Goal: Task Accomplishment & Management: Complete application form

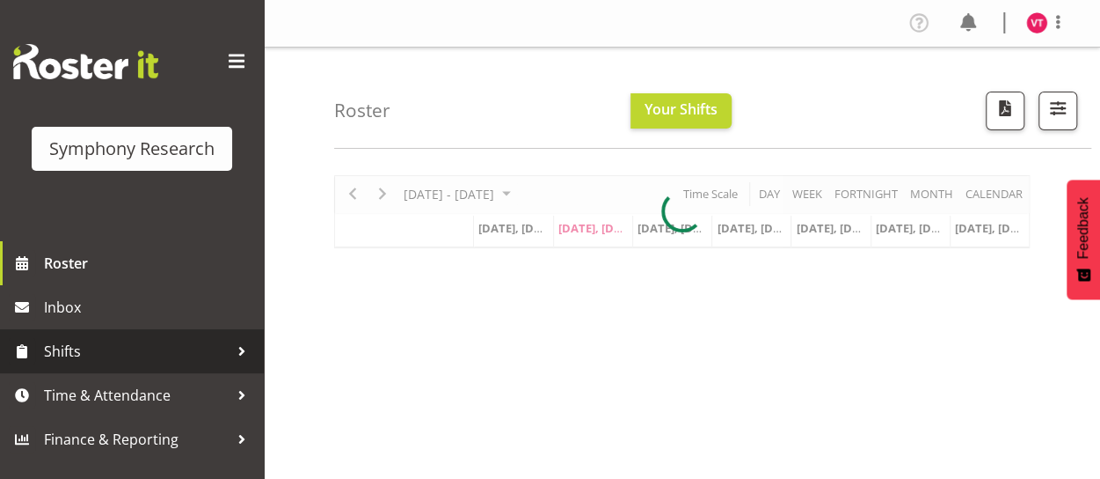
click at [92, 354] on span "Shifts" at bounding box center [136, 351] width 185 height 26
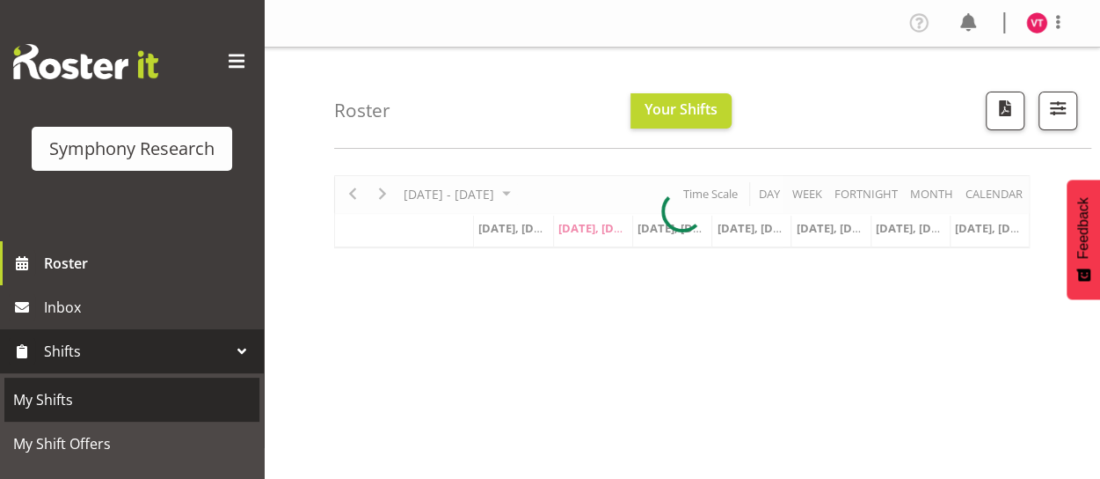
click at [70, 397] on span "My Shifts" at bounding box center [131, 399] width 237 height 26
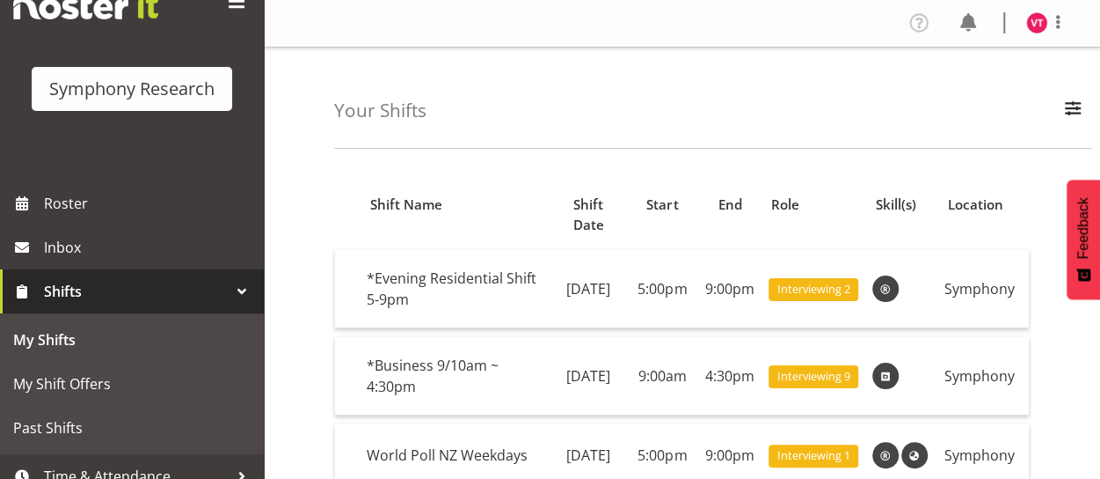
scroll to position [123, 0]
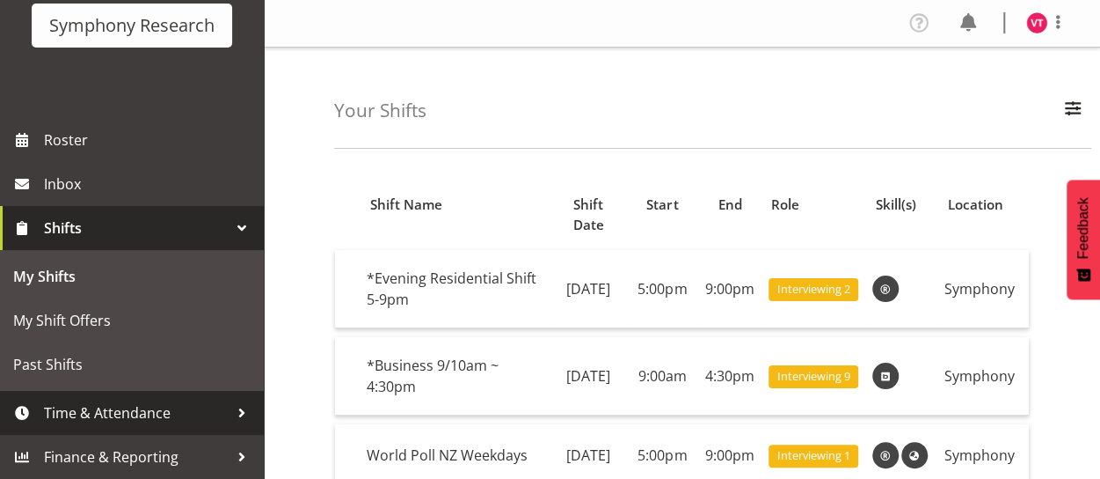
click at [187, 417] on span "Time & Attendance" at bounding box center [136, 412] width 185 height 26
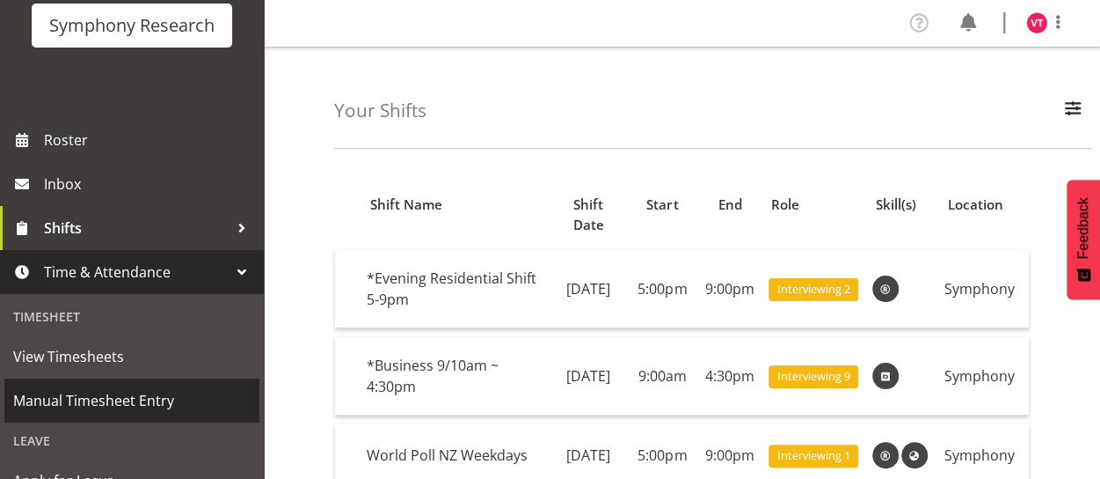
click at [114, 403] on span "Manual Timesheet Entry" at bounding box center [131, 400] width 237 height 26
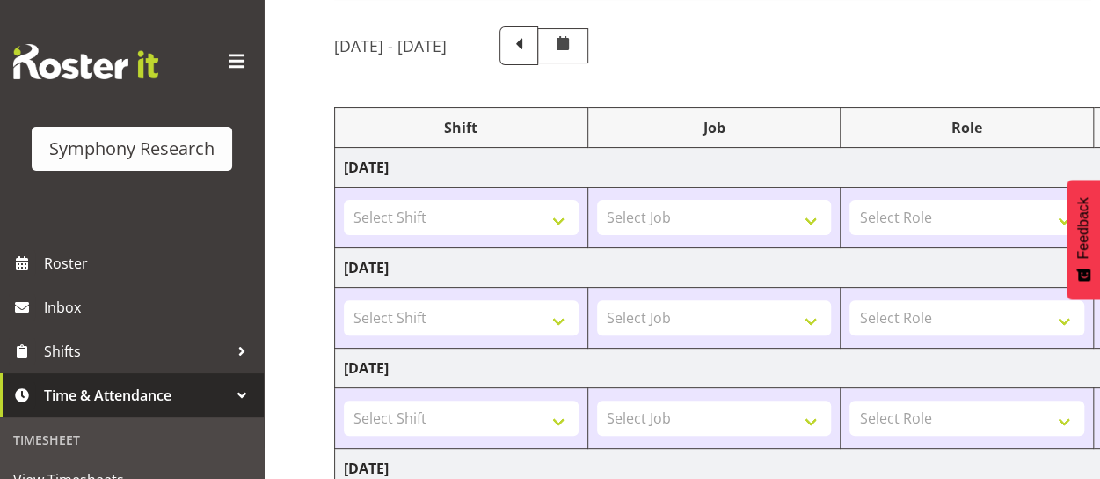
scroll to position [119, 0]
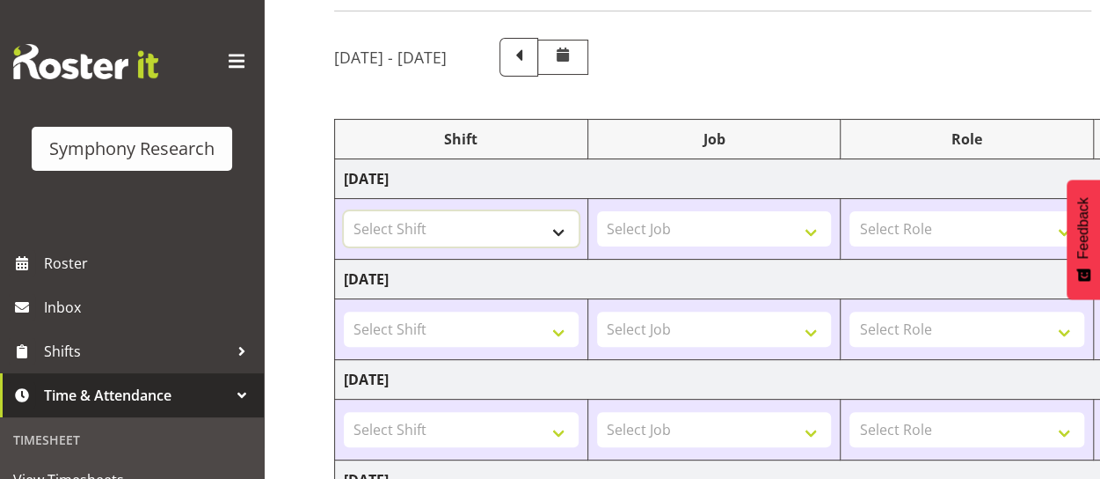
click at [561, 230] on select "Select Shift !!Project Briefing (Job to be assigned) !!Weekend Residential (Ros…" at bounding box center [461, 228] width 235 height 35
select select "39995"
click at [344, 211] on select "Select Shift !!Project Briefing (Job to be assigned) !!Weekend Residential (Ros…" at bounding box center [461, 228] width 235 height 35
click at [712, 233] on select "Select Job 550060 IF Admin 553492 World Poll Aus Wave 2 Main 2025 553493 World …" at bounding box center [714, 228] width 235 height 35
select select "10527"
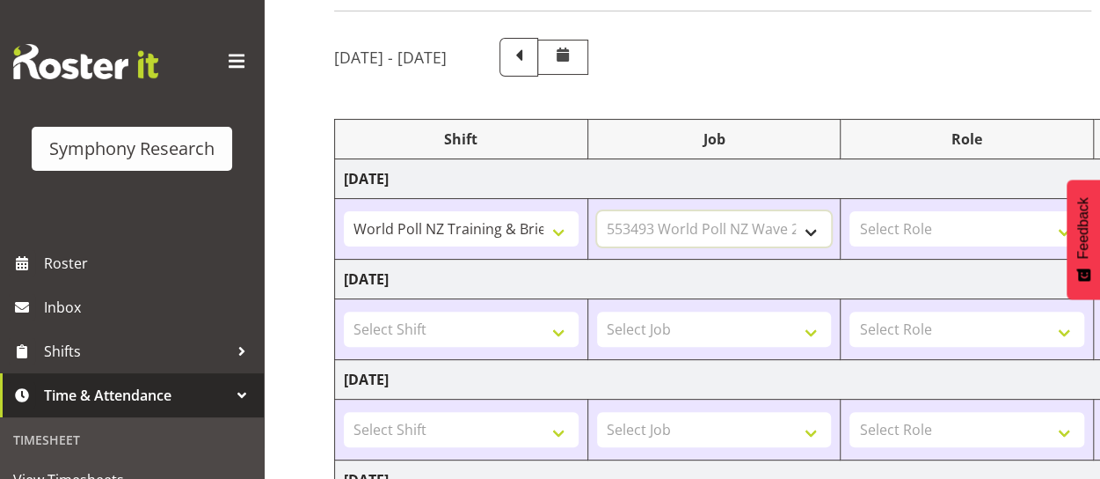
click at [597, 211] on select "Select Job 550060 IF Admin 553492 World Poll Aus Wave 2 Main 2025 553493 World …" at bounding box center [714, 228] width 235 height 35
click at [961, 230] on select "Select Role Briefing Interviewing" at bounding box center [967, 228] width 235 height 35
select select "297"
click at [850, 211] on select "Select Role Briefing Interviewing" at bounding box center [967, 228] width 235 height 35
click at [556, 325] on select "Select Shift !!Project Briefing (Job to be assigned) !!Weekend Residential (Ros…" at bounding box center [461, 328] width 235 height 35
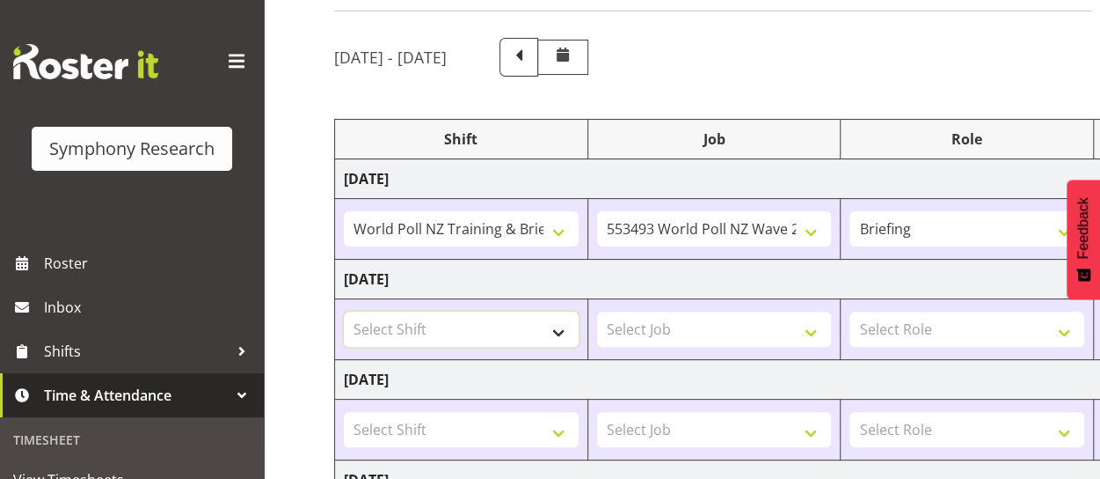
select select "48116"
click at [344, 311] on select "Select Shift !!Project Briefing (Job to be assigned) !!Weekend Residential (Ros…" at bounding box center [461, 328] width 235 height 35
click at [720, 330] on select "Select Job 550060 IF Admin 553492 World Poll Aus Wave 2 Main 2025 553493 World …" at bounding box center [714, 328] width 235 height 35
select select "10242"
click at [597, 311] on select "Select Job 550060 IF Admin 553492 World Poll Aus Wave 2 Main 2025 553493 World …" at bounding box center [714, 328] width 235 height 35
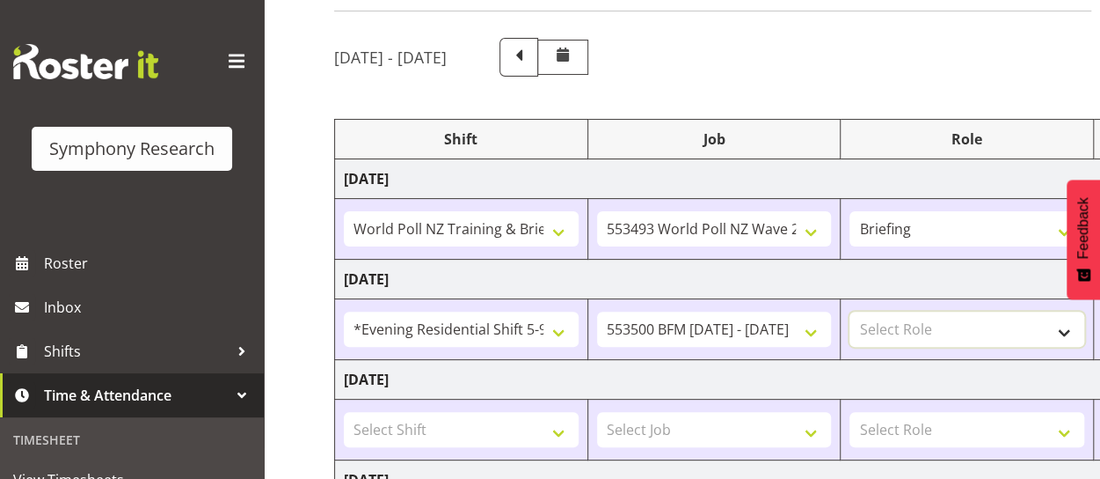
click at [960, 323] on select "Select Role Briefing Interviewing" at bounding box center [967, 328] width 235 height 35
select select "47"
click at [850, 311] on select "Select Role Briefing Interviewing" at bounding box center [967, 328] width 235 height 35
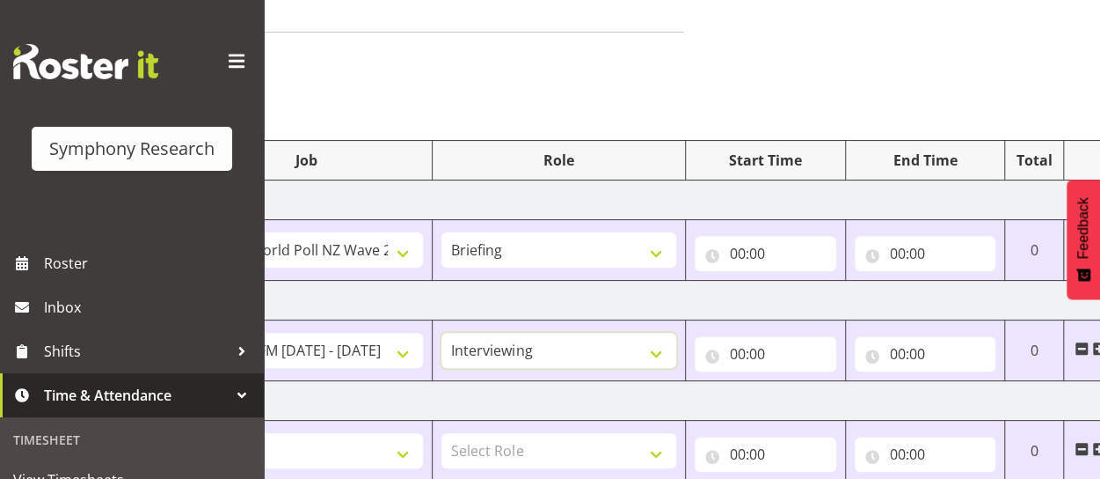
scroll to position [95, 0]
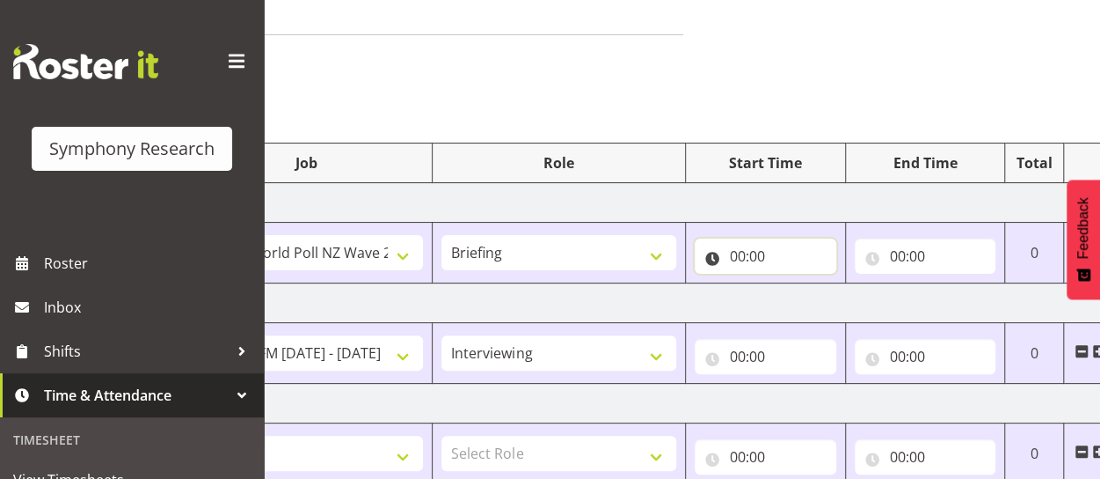
click at [749, 249] on input "00:00" at bounding box center [766, 255] width 142 height 35
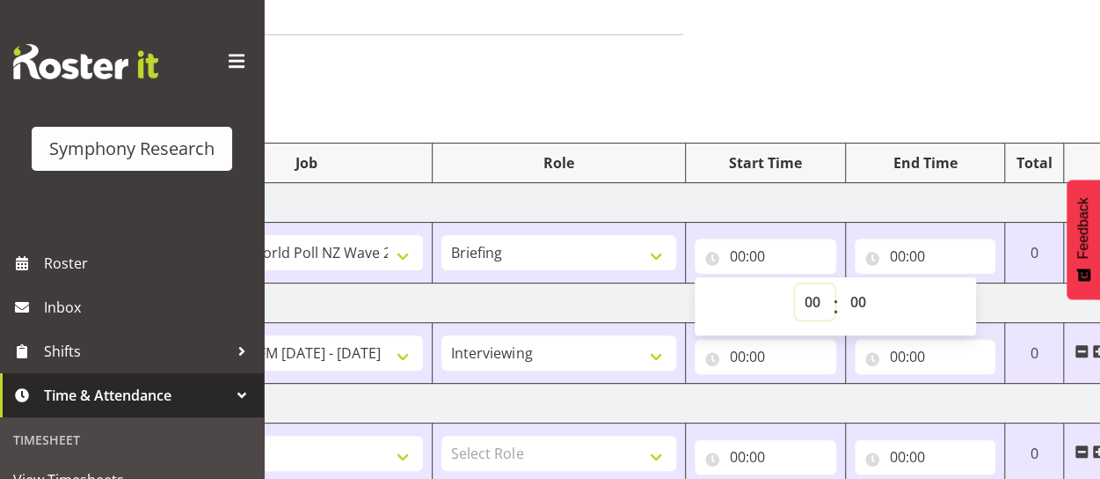
click at [810, 295] on select "00 01 02 03 04 05 06 07 08 09 10 11 12 13 14 15 16 17 18 19 20 21 22 23" at bounding box center [815, 301] width 40 height 35
select select "17"
click at [795, 284] on select "00 01 02 03 04 05 06 07 08 09 10 11 12 13 14 15 16 17 18 19 20 21 22 23" at bounding box center [815, 301] width 40 height 35
type input "17:00"
click at [913, 257] on input "00:00" at bounding box center [926, 255] width 142 height 35
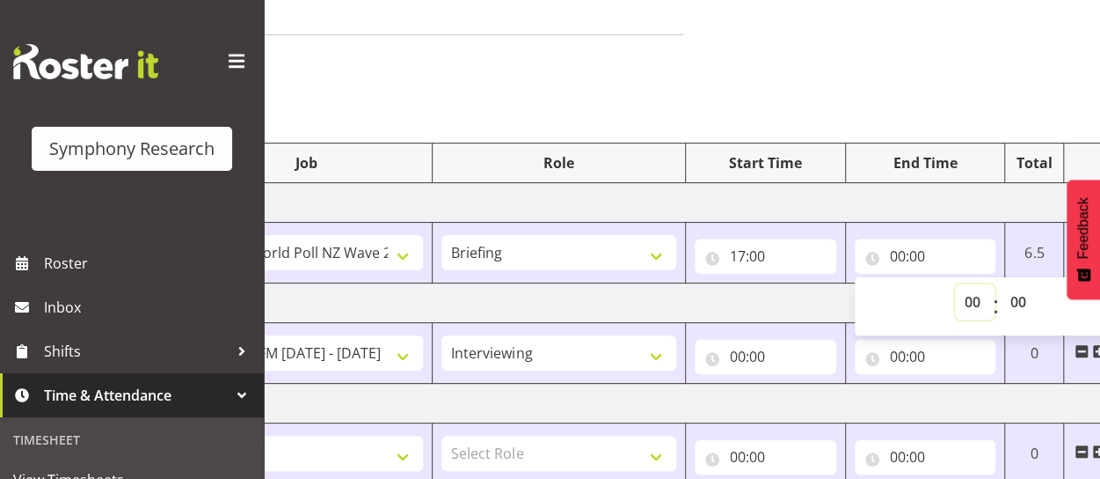
click at [976, 302] on select "00 01 02 03 04 05 06 07 08 09 10 11 12 13 14 15 16 17 18 19 20 21 22 23" at bounding box center [975, 301] width 40 height 35
select select "21"
click at [955, 284] on select "00 01 02 03 04 05 06 07 08 09 10 11 12 13 14 15 16 17 18 19 20 21 22 23" at bounding box center [975, 301] width 40 height 35
type input "21:00"
click at [734, 358] on input "00:00" at bounding box center [766, 356] width 142 height 35
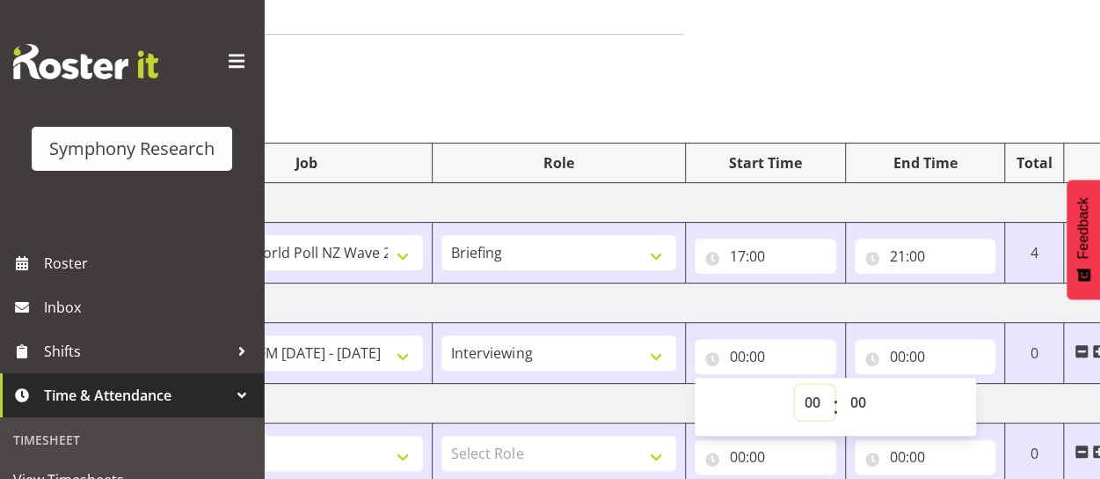
click at [816, 401] on select "00 01 02 03 04 05 06 07 08 09 10 11 12 13 14 15 16 17 18 19 20 21 22 23" at bounding box center [815, 401] width 40 height 35
select select "17"
click at [795, 384] on select "00 01 02 03 04 05 06 07 08 09 10 11 12 13 14 15 16 17 18 19 20 21 22 23" at bounding box center [815, 401] width 40 height 35
type input "17:00"
click at [922, 351] on input "00:00" at bounding box center [926, 356] width 142 height 35
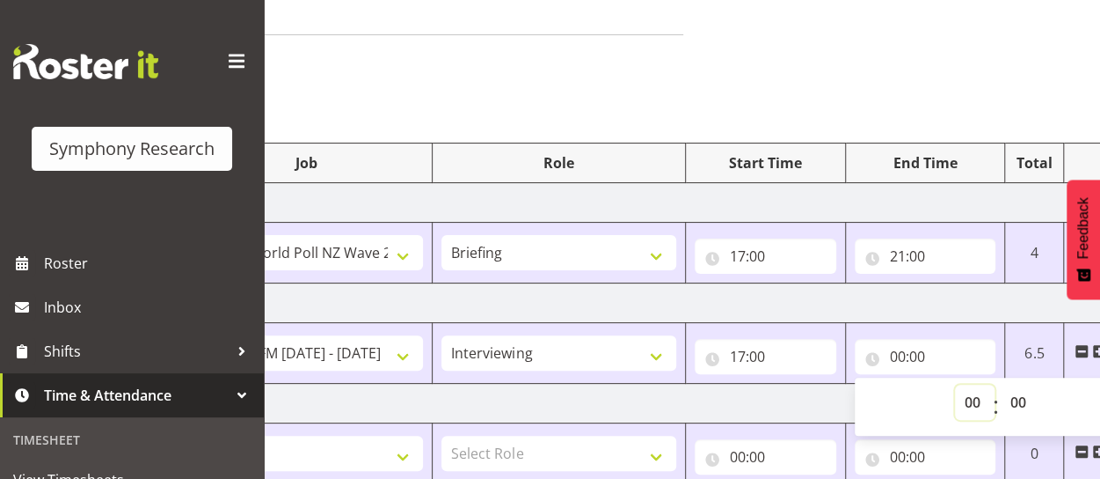
click at [974, 402] on select "00 01 02 03 04 05 06 07 08 09 10 11 12 13 14 15 16 17 18 19 20 21 22 23" at bounding box center [975, 401] width 40 height 35
select select "21"
click at [955, 384] on select "00 01 02 03 04 05 06 07 08 09 10 11 12 13 14 15 16 17 18 19 20 21 22 23" at bounding box center [975, 401] width 40 height 35
type input "21:00"
click at [918, 296] on td "Tuesday 19th August 2025" at bounding box center [542, 303] width 1231 height 40
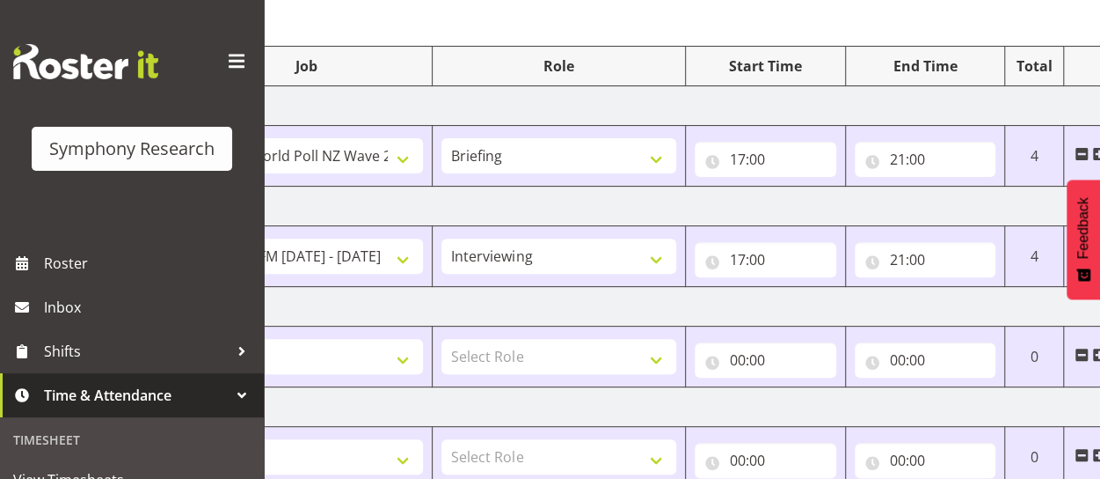
scroll to position [194, 0]
